Goal: Navigation & Orientation: Find specific page/section

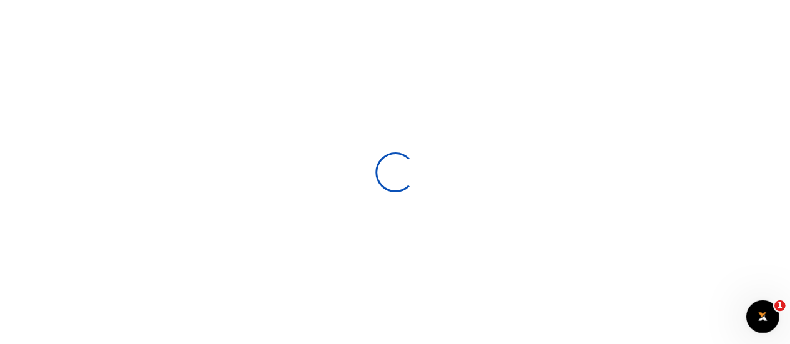
click at [763, 314] on icon "Open Intercom Messenger" at bounding box center [761, 315] width 21 height 21
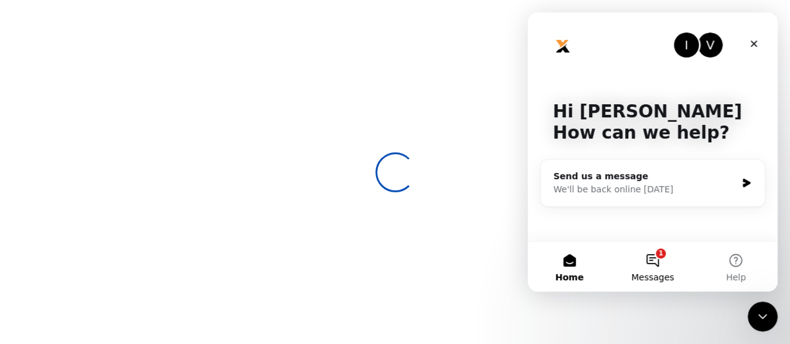
click at [654, 261] on button "1 Messages" at bounding box center [652, 267] width 83 height 50
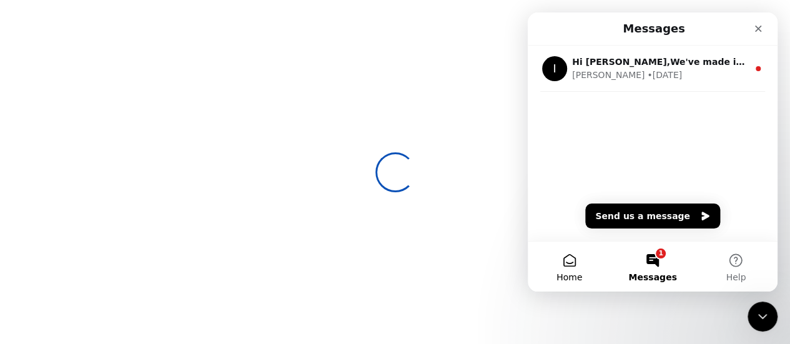
click at [575, 267] on button "Home" at bounding box center [569, 267] width 83 height 50
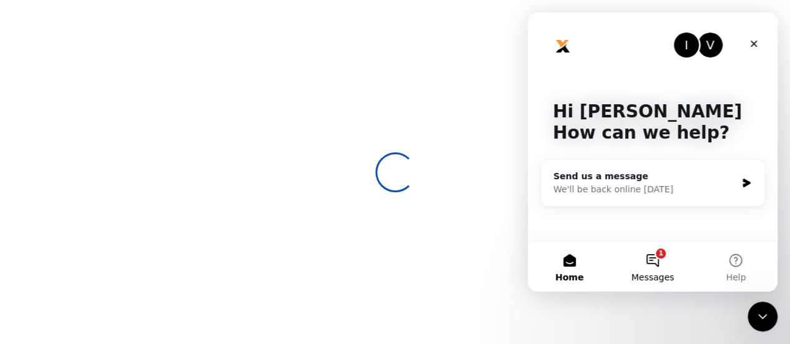
click at [653, 263] on button "1 Messages" at bounding box center [652, 267] width 83 height 50
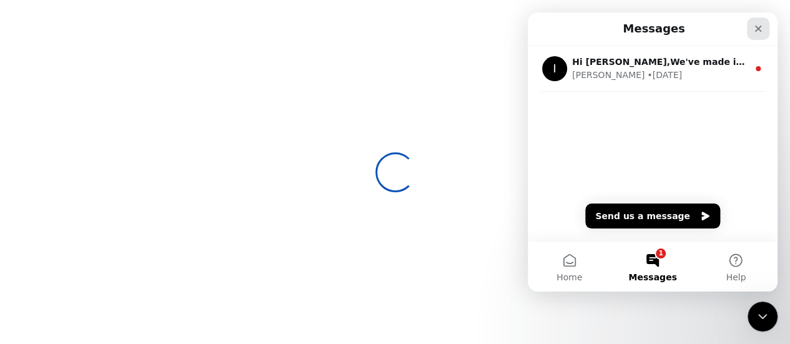
click at [758, 31] on icon "Close" at bounding box center [758, 29] width 10 height 10
